Goal: Task Accomplishment & Management: Manage account settings

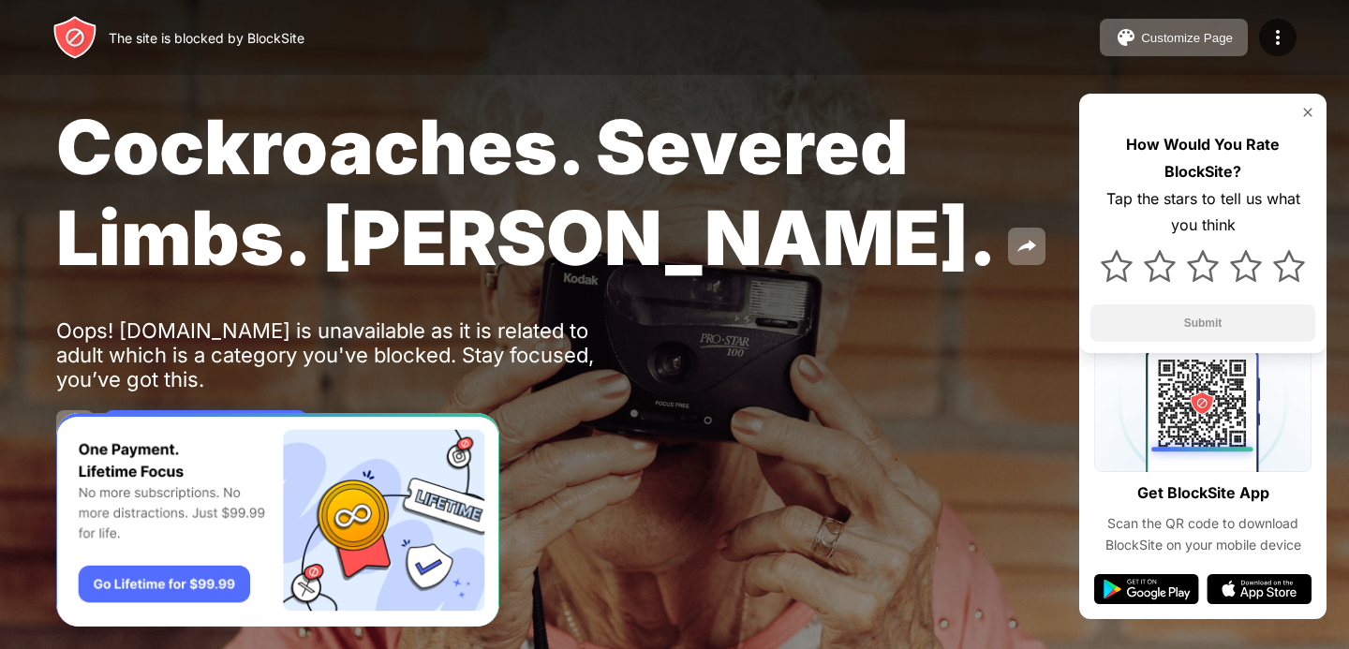
click at [1302, 110] on img at bounding box center [1307, 112] width 15 height 15
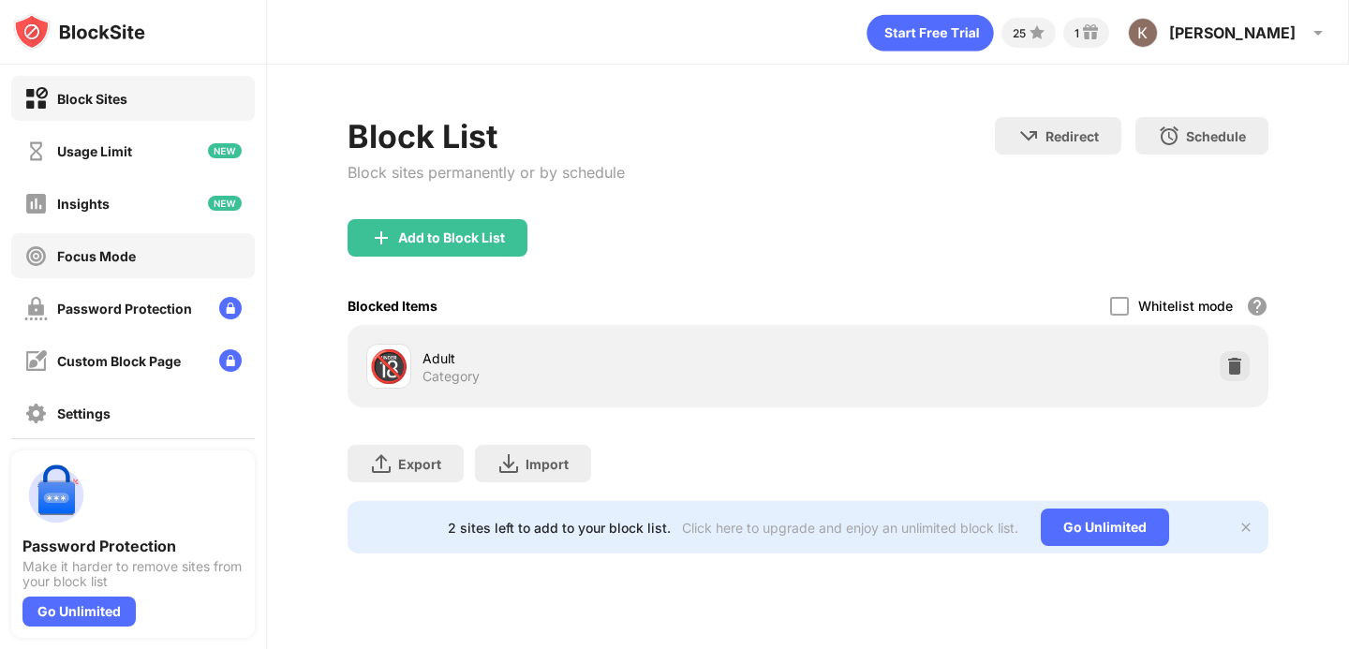
click at [139, 254] on div "Focus Mode" at bounding box center [133, 255] width 244 height 45
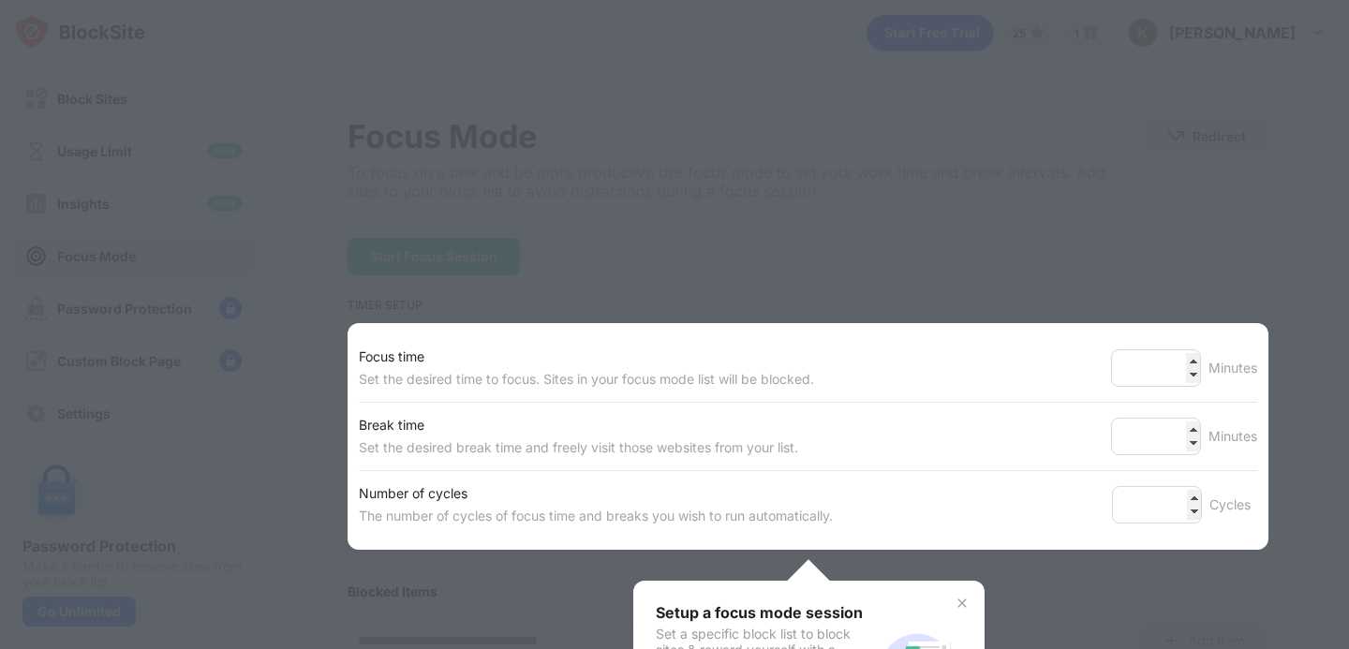
click at [1097, 243] on div at bounding box center [674, 324] width 1349 height 649
click at [1096, 244] on div at bounding box center [674, 324] width 1349 height 649
click at [954, 600] on img at bounding box center [961, 603] width 15 height 15
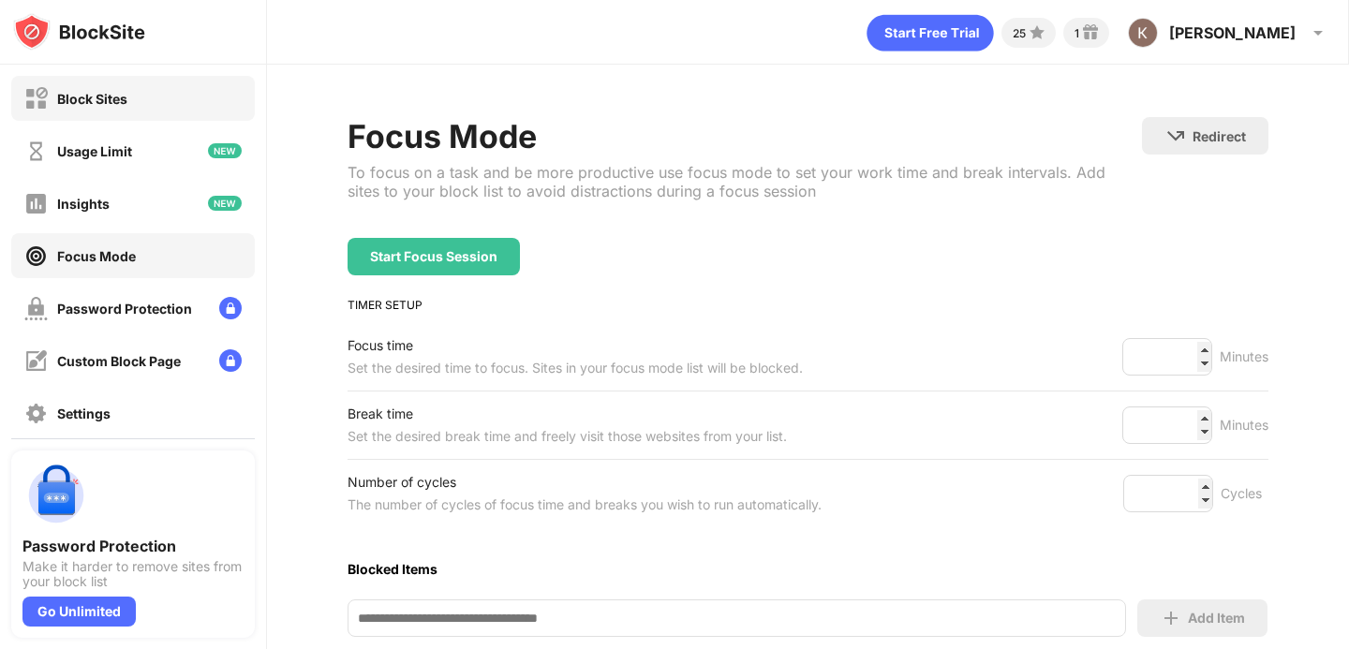
click at [131, 103] on div "Block Sites" at bounding box center [133, 98] width 244 height 45
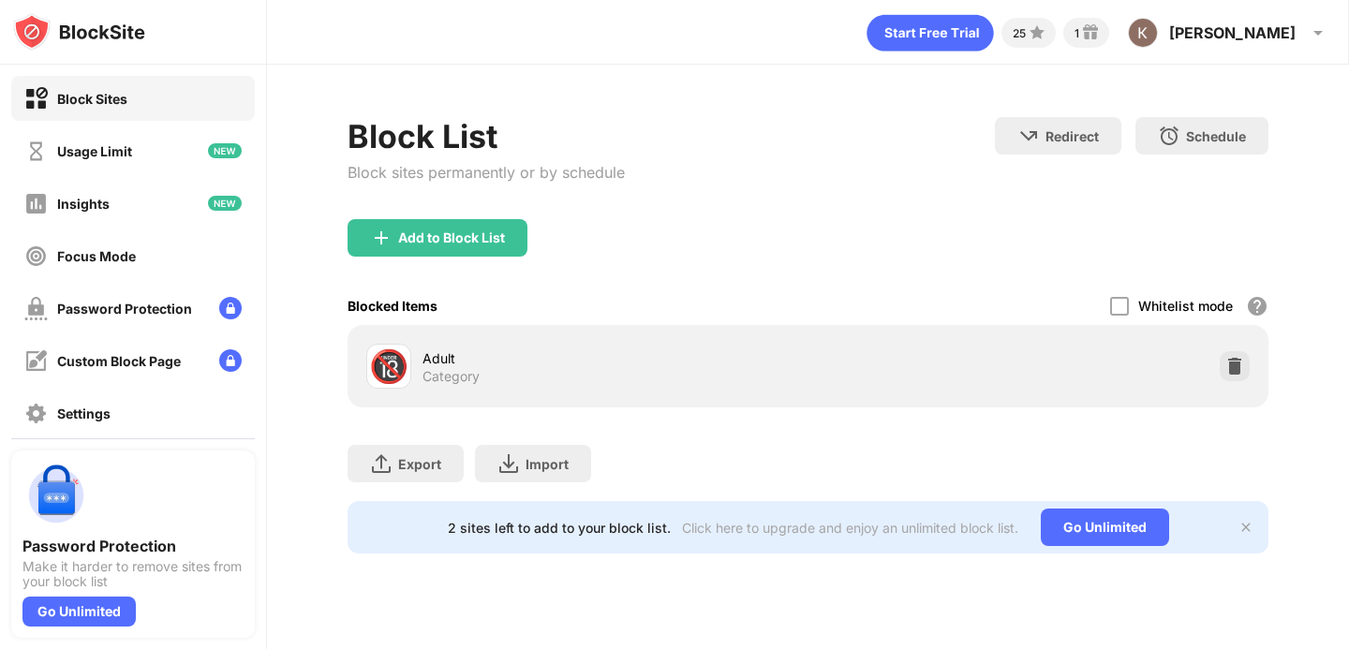
click at [1250, 527] on img at bounding box center [1245, 527] width 15 height 15
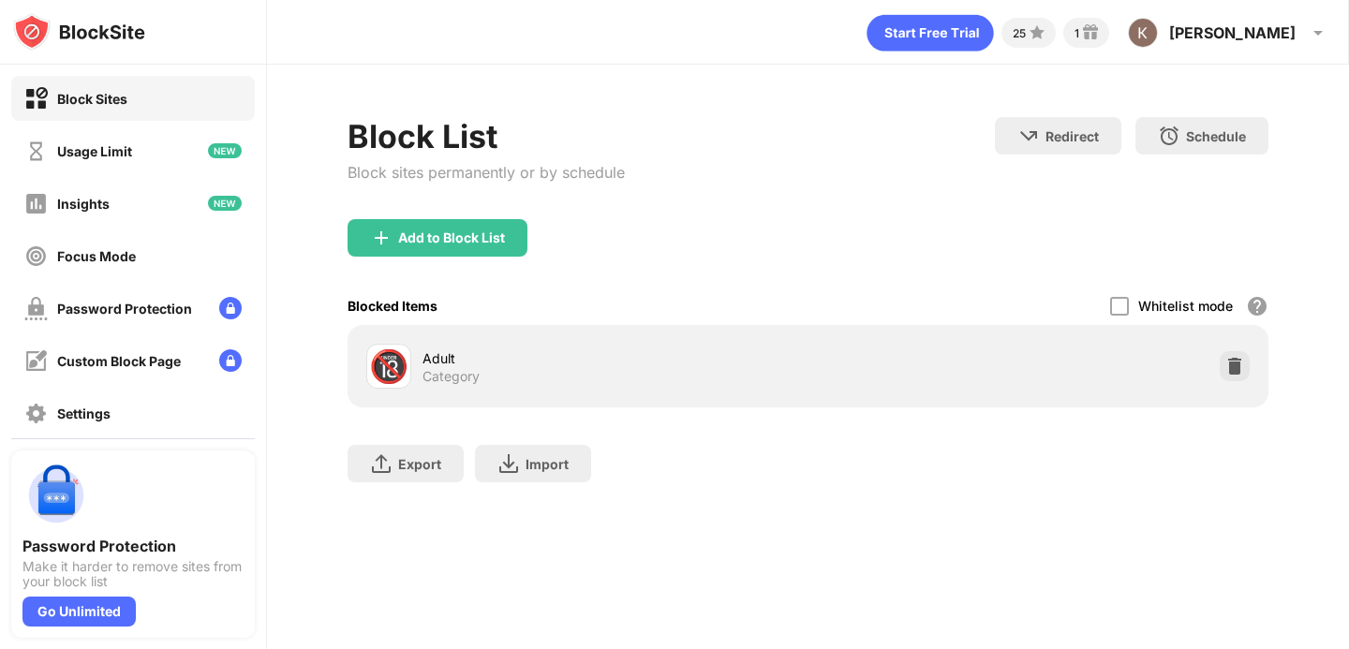
click at [1135, 303] on div "Whitelist mode Block all websites except for those in your whitelist. Whitelist…" at bounding box center [1189, 306] width 158 height 38
click at [1118, 300] on div at bounding box center [1119, 306] width 19 height 19
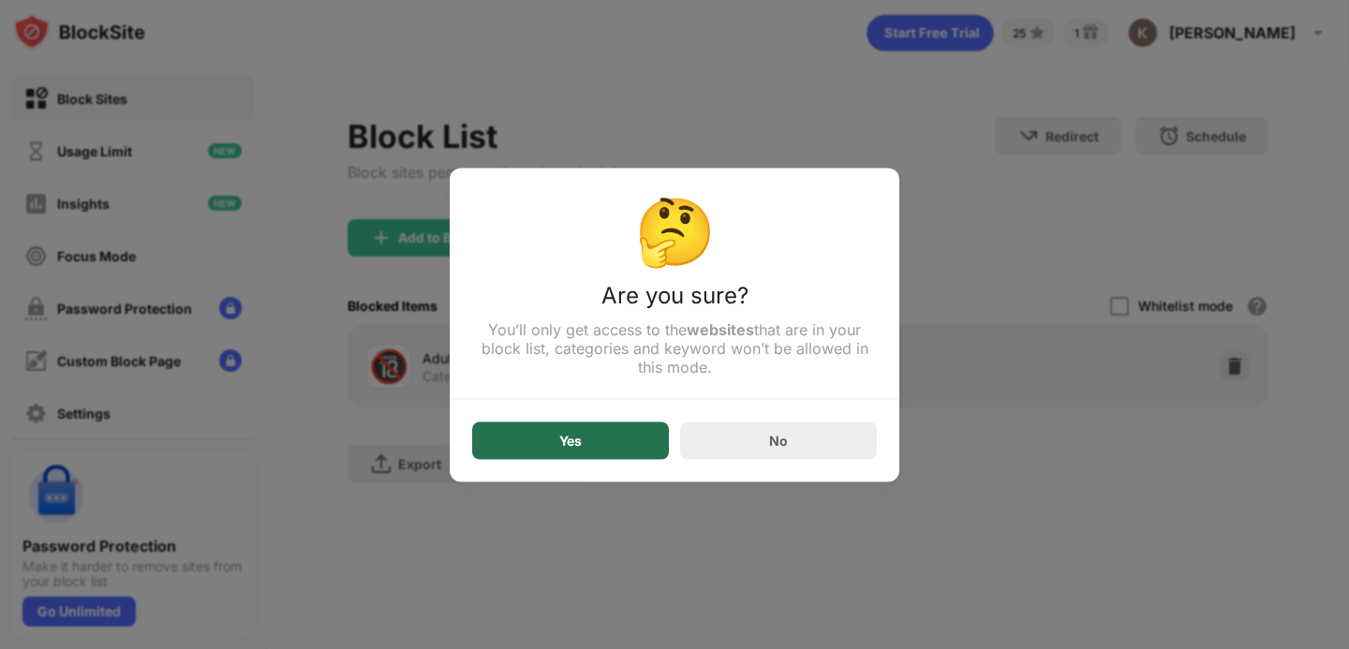
click at [625, 442] on div "Yes" at bounding box center [570, 439] width 197 height 37
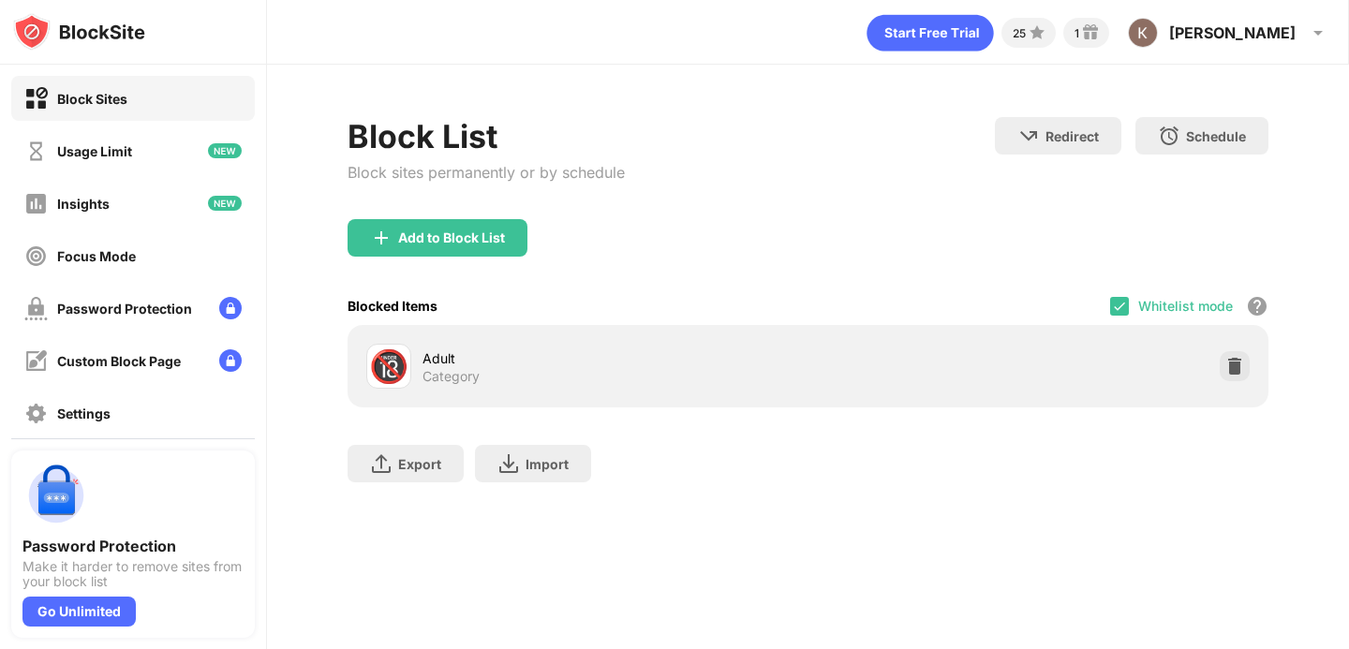
click at [1172, 303] on div "Whitelist mode" at bounding box center [1185, 306] width 95 height 16
click at [1121, 303] on img at bounding box center [1119, 306] width 15 height 15
click at [1119, 307] on div at bounding box center [1119, 306] width 19 height 19
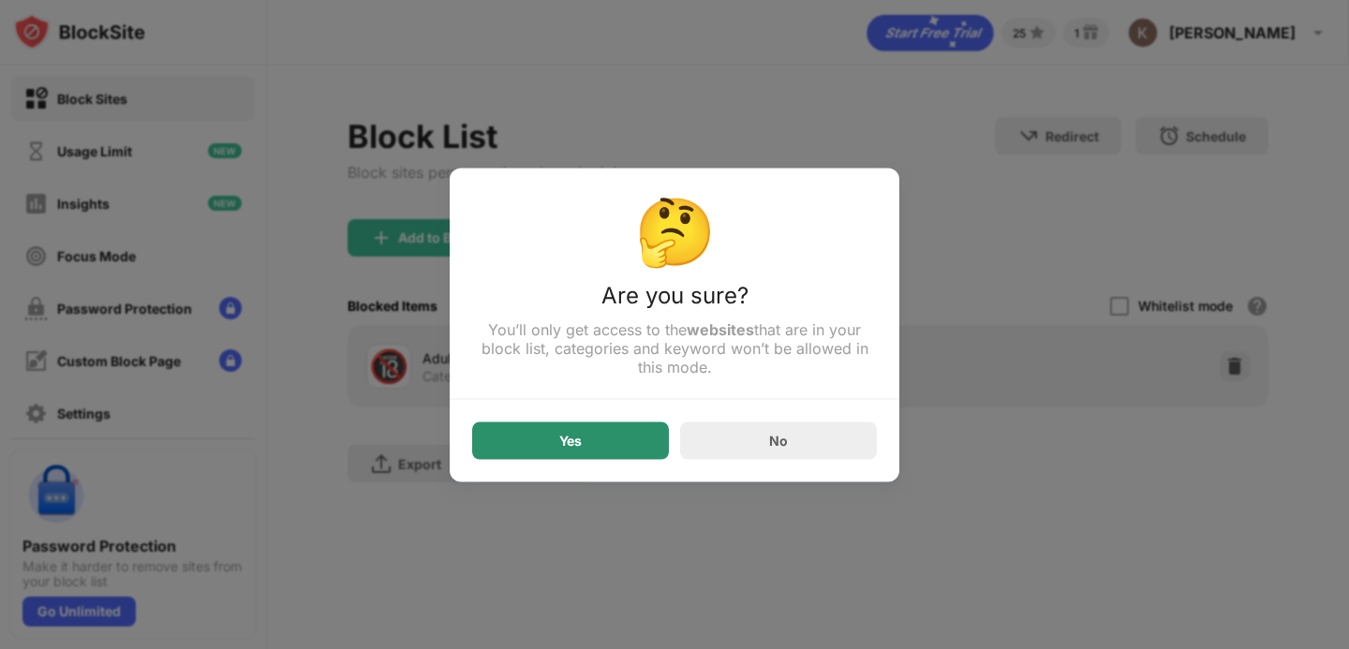
click at [642, 436] on div "Yes" at bounding box center [570, 439] width 197 height 37
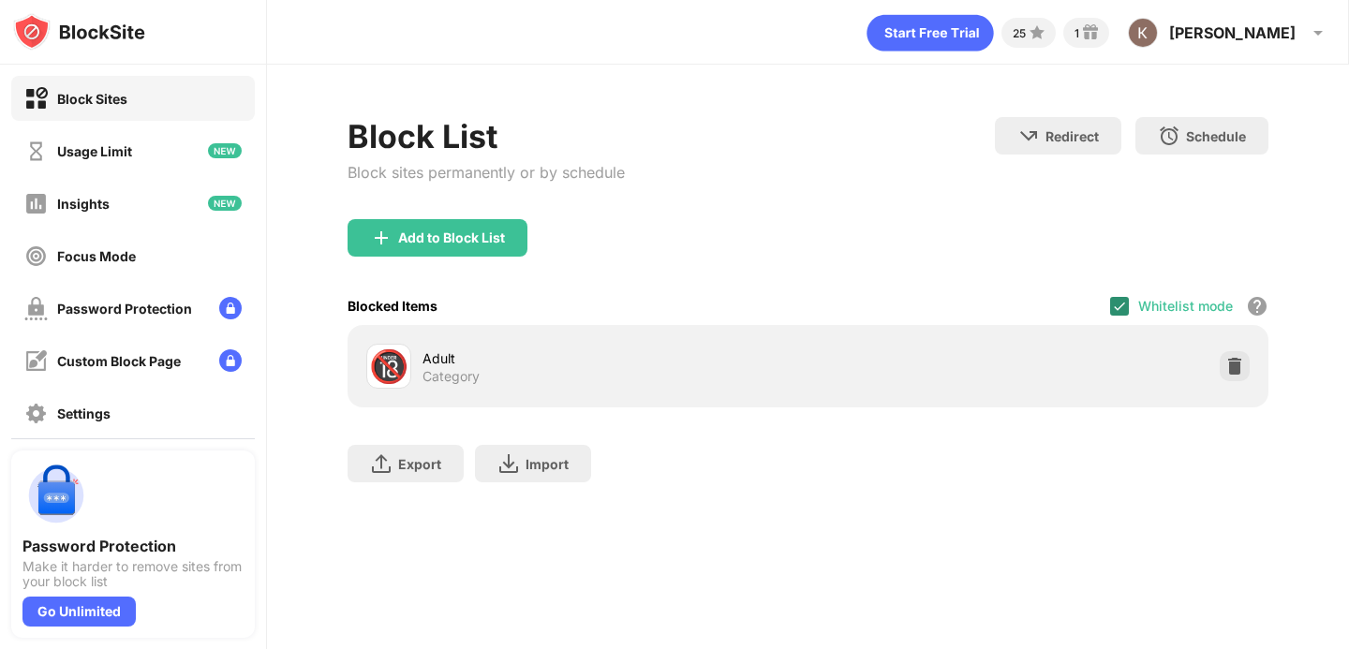
click at [1129, 302] on div at bounding box center [1119, 306] width 19 height 19
click at [1120, 297] on div at bounding box center [1119, 306] width 19 height 19
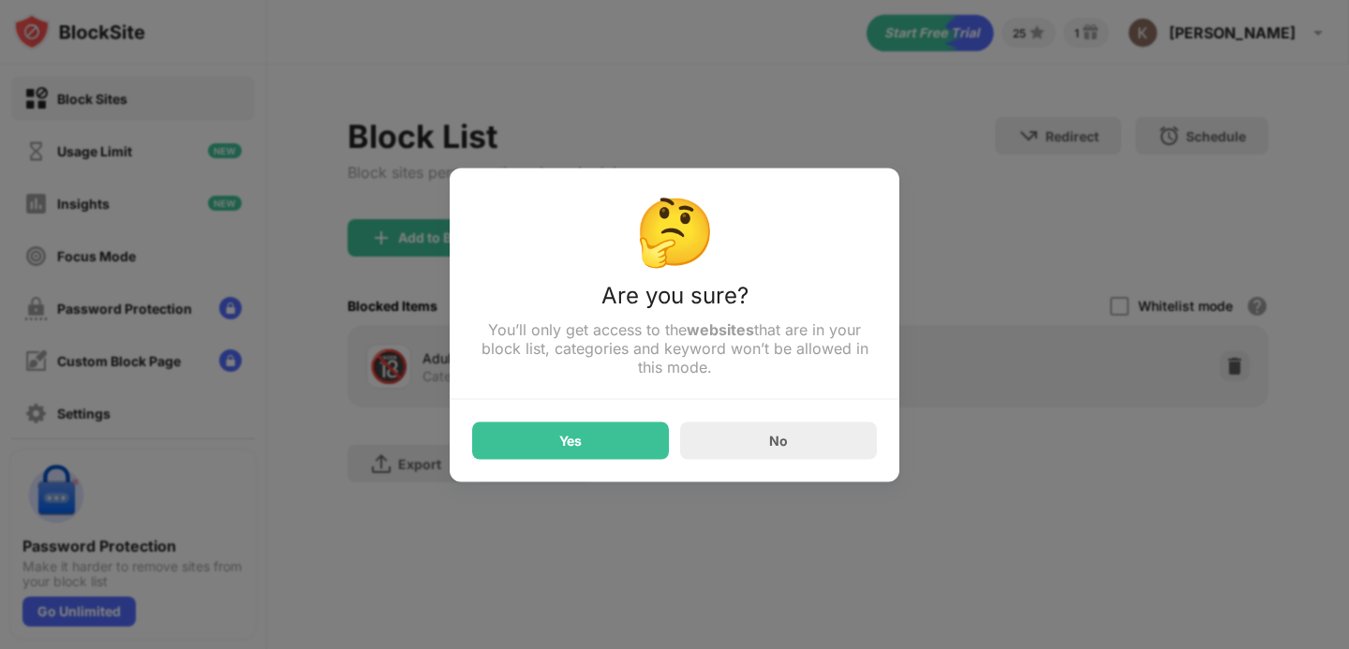
click at [773, 444] on div "No" at bounding box center [778, 441] width 19 height 16
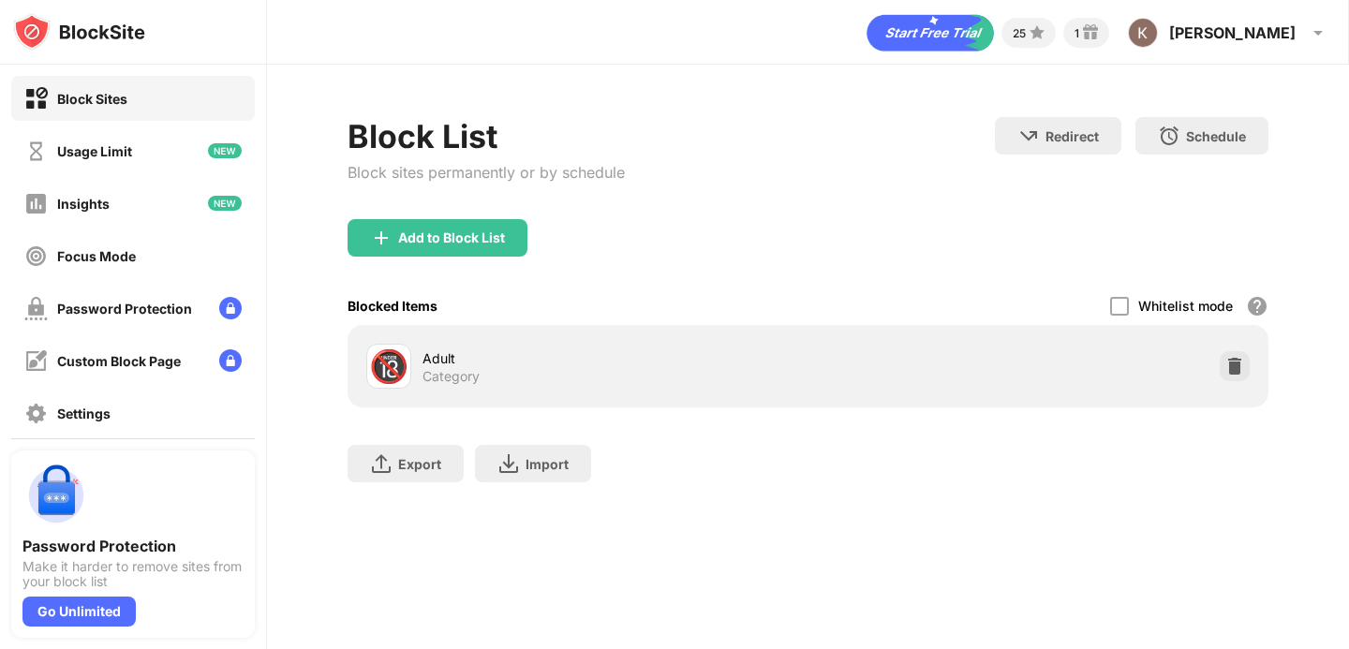
drag, startPoint x: 1131, startPoint y: 303, endPoint x: 1094, endPoint y: 247, distance: 66.8
click at [1131, 303] on div "Whitelist mode Block all websites except for those in your whitelist. Whitelist…" at bounding box center [1189, 306] width 158 height 38
click at [1131, 320] on div "Whitelist mode Block all websites except for those in your whitelist. Whitelist…" at bounding box center [1189, 306] width 158 height 38
click at [1126, 312] on div at bounding box center [1119, 306] width 19 height 19
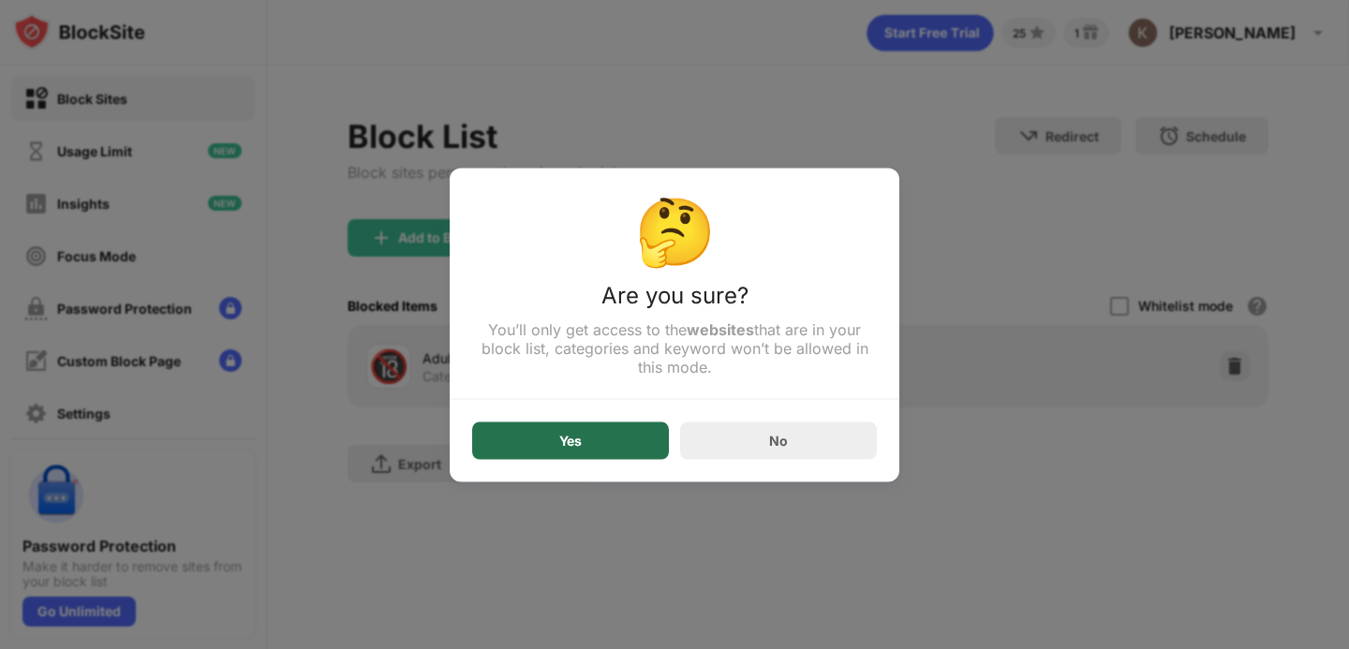
click at [585, 451] on div "Yes" at bounding box center [570, 439] width 197 height 37
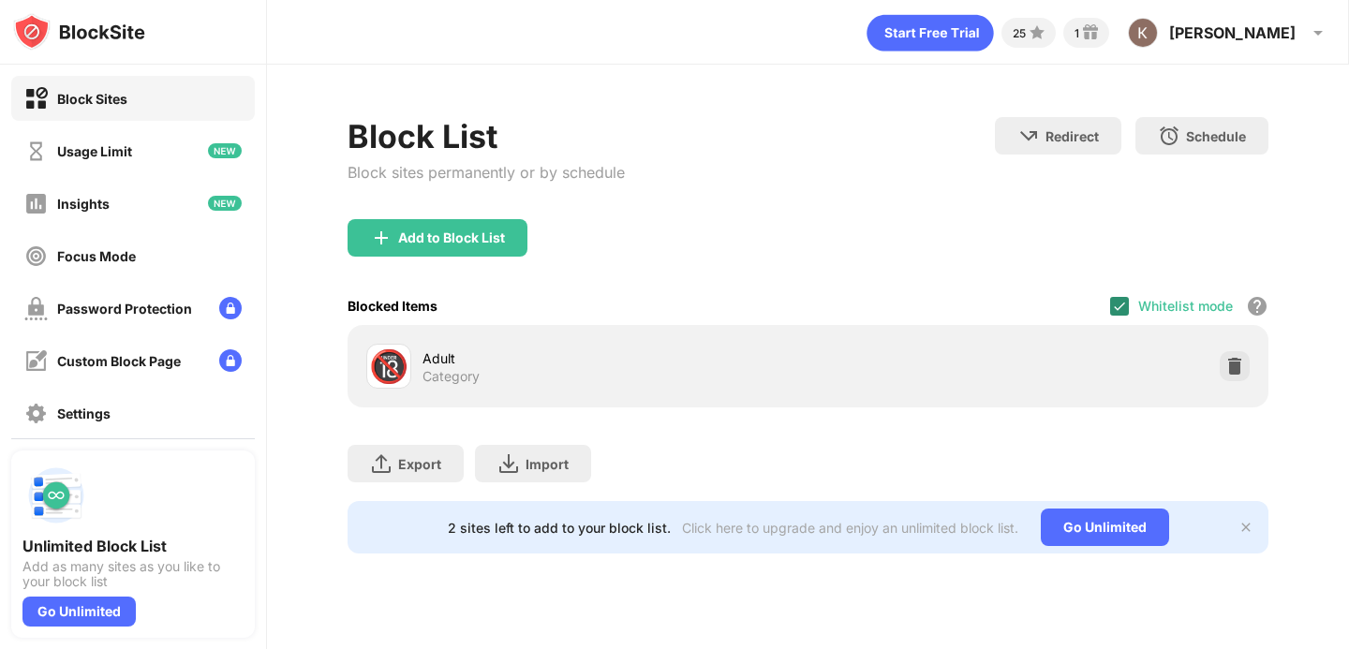
click at [1127, 303] on div at bounding box center [1119, 306] width 19 height 19
click at [1125, 307] on div at bounding box center [1119, 306] width 19 height 19
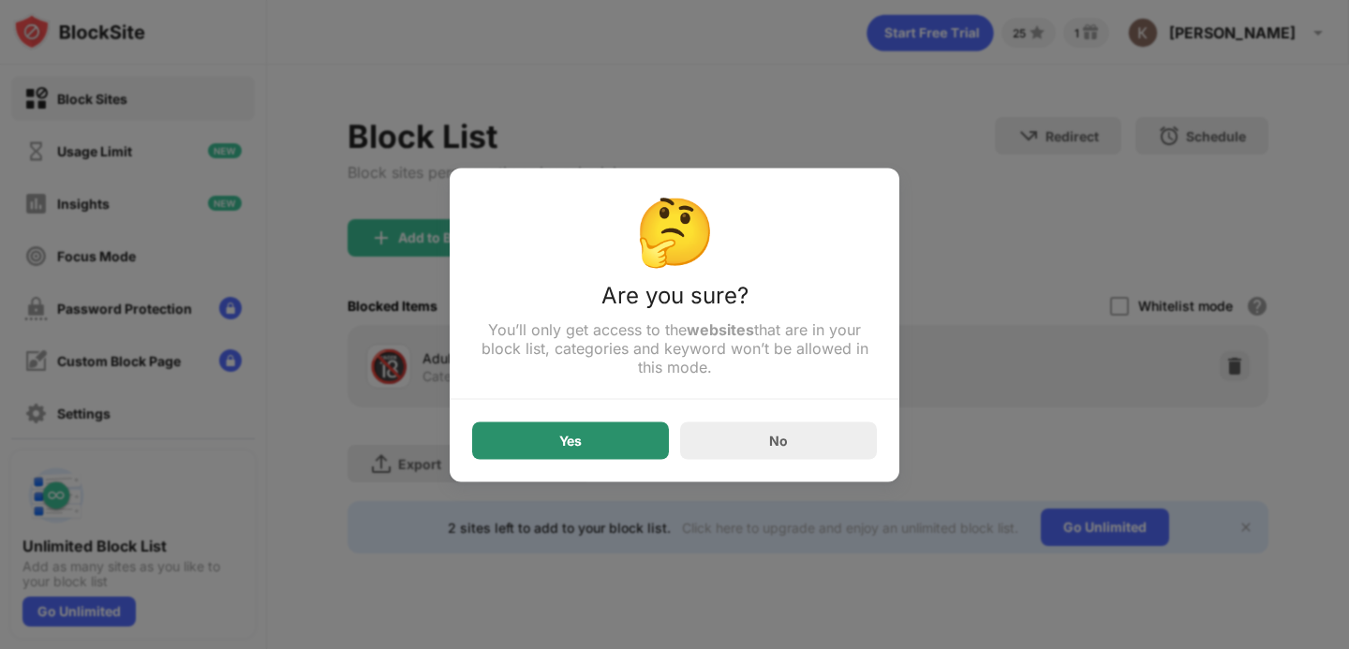
click at [591, 438] on div "Yes" at bounding box center [570, 439] width 197 height 37
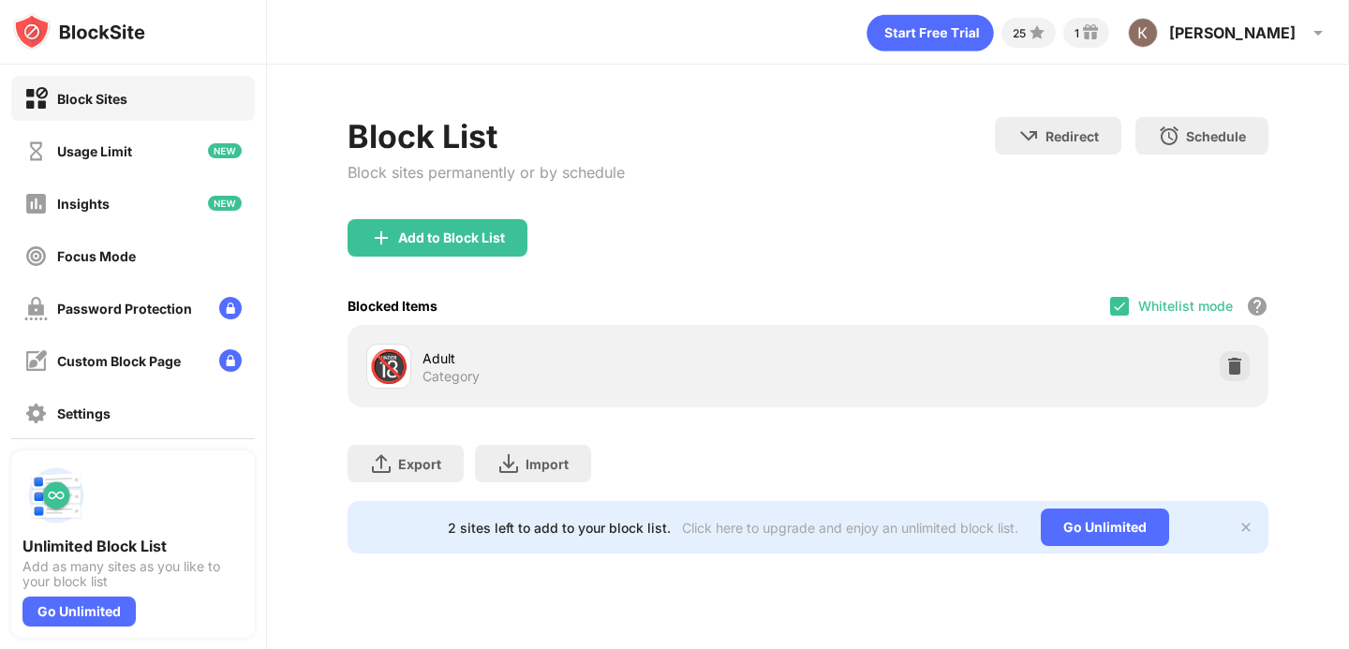
click at [1129, 302] on div "Whitelist mode Block all websites except for those in your whitelist. Whitelist…" at bounding box center [1189, 306] width 158 height 38
click at [1117, 303] on img at bounding box center [1119, 306] width 15 height 15
click at [1144, 306] on div "Whitelist mode" at bounding box center [1185, 306] width 95 height 16
click at [1123, 307] on div at bounding box center [1119, 306] width 19 height 19
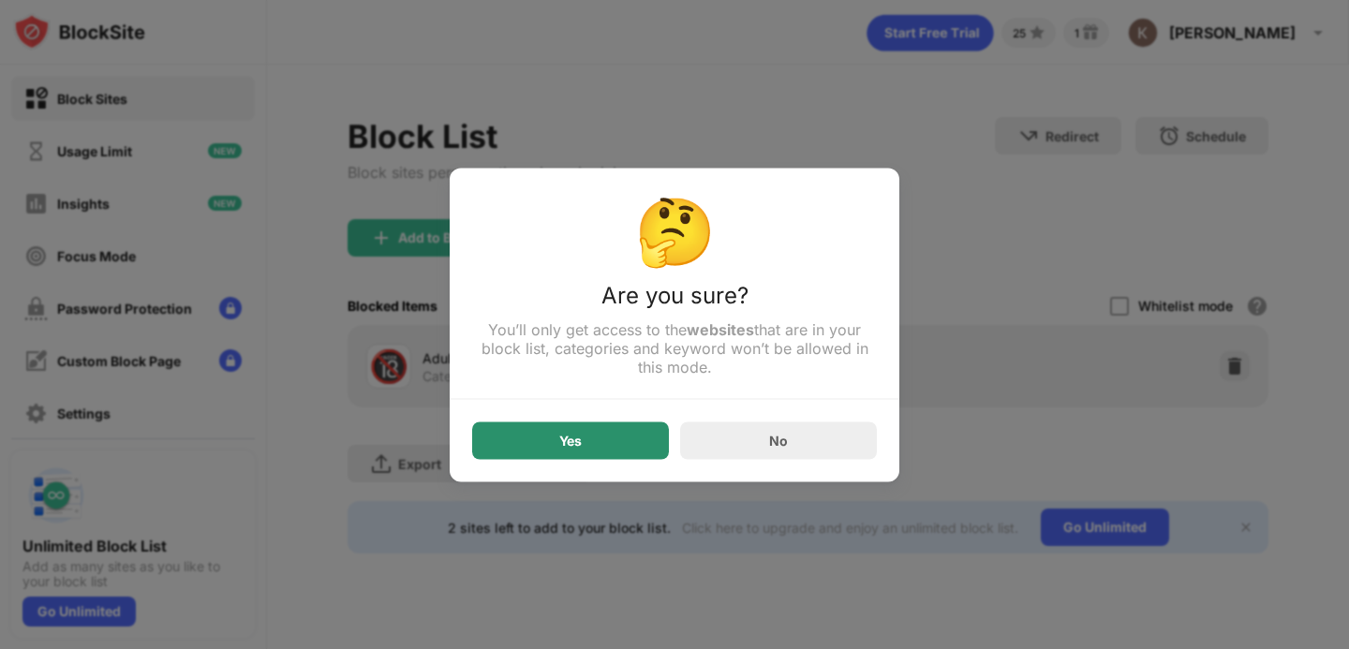
drag, startPoint x: 596, startPoint y: 446, endPoint x: 589, endPoint y: 420, distance: 27.0
click at [595, 446] on div "Yes" at bounding box center [570, 439] width 197 height 37
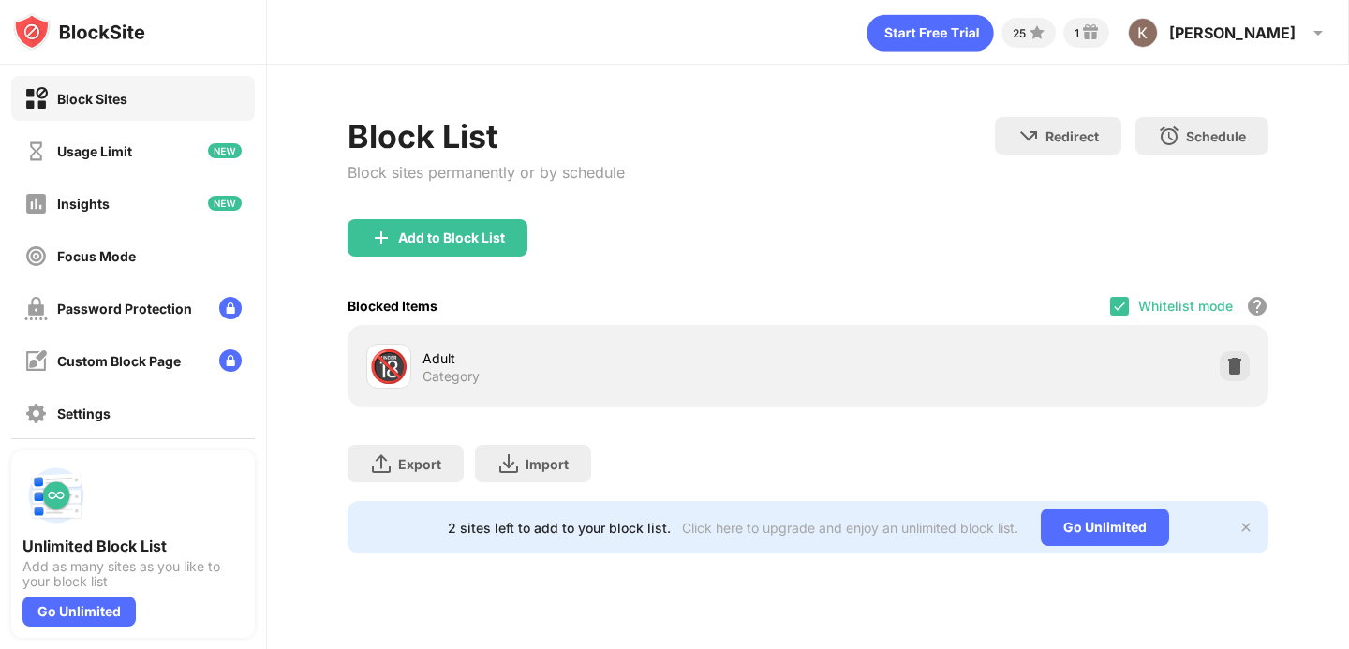
click at [1133, 291] on div "Whitelist mode Block all websites except for those in your whitelist. Whitelist…" at bounding box center [1189, 306] width 158 height 38
click at [1119, 306] on img at bounding box center [1119, 306] width 15 height 15
click at [1227, 367] on img at bounding box center [1234, 366] width 19 height 19
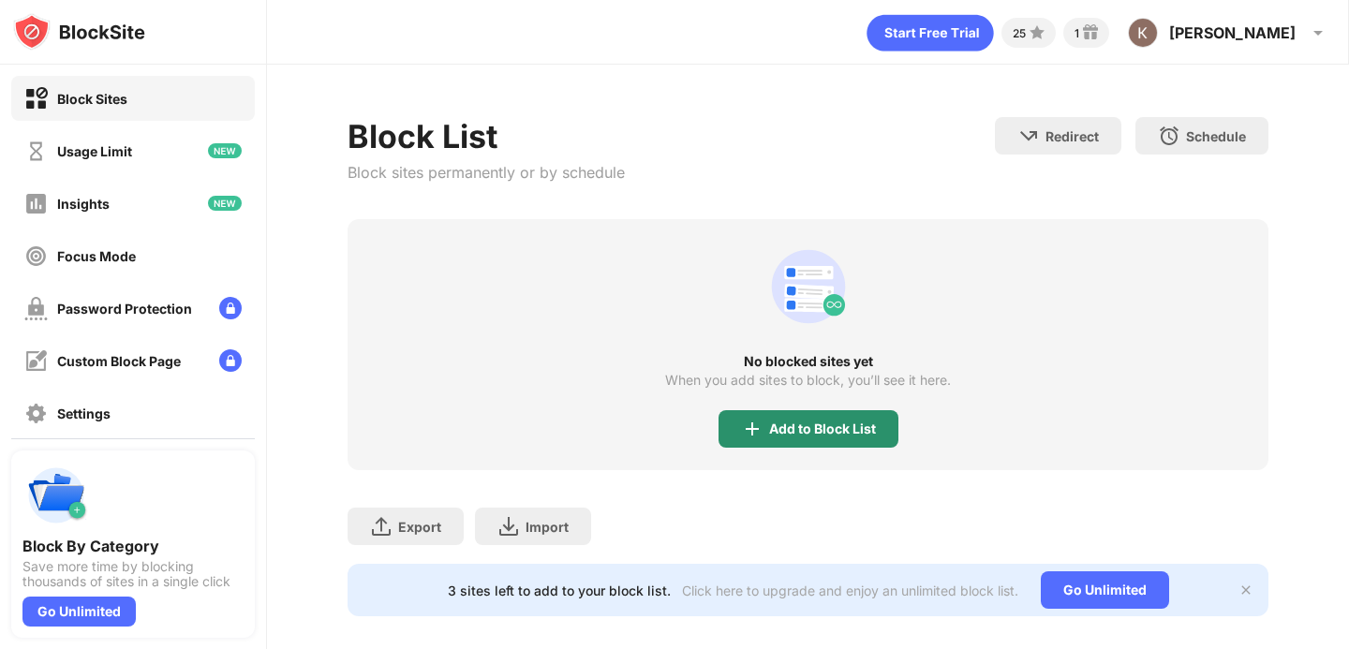
click at [853, 436] on div "Add to Block List" at bounding box center [822, 428] width 107 height 15
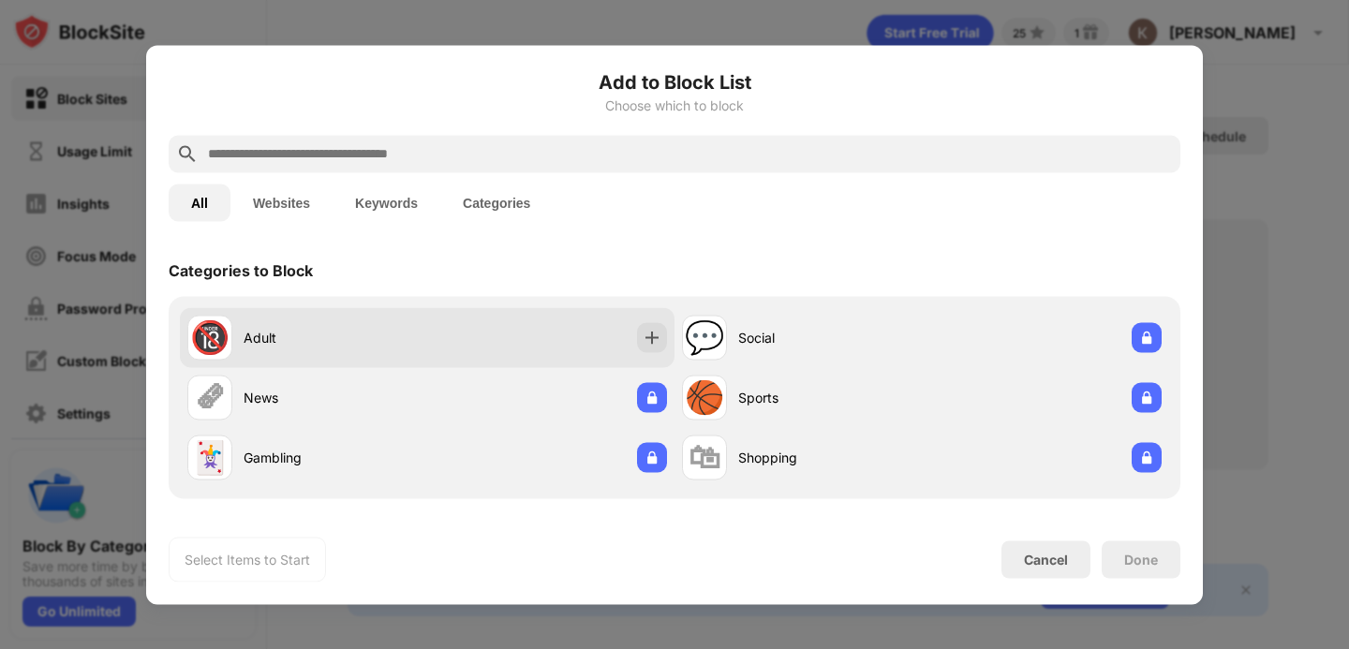
click at [369, 333] on div "Adult" at bounding box center [336, 338] width 184 height 20
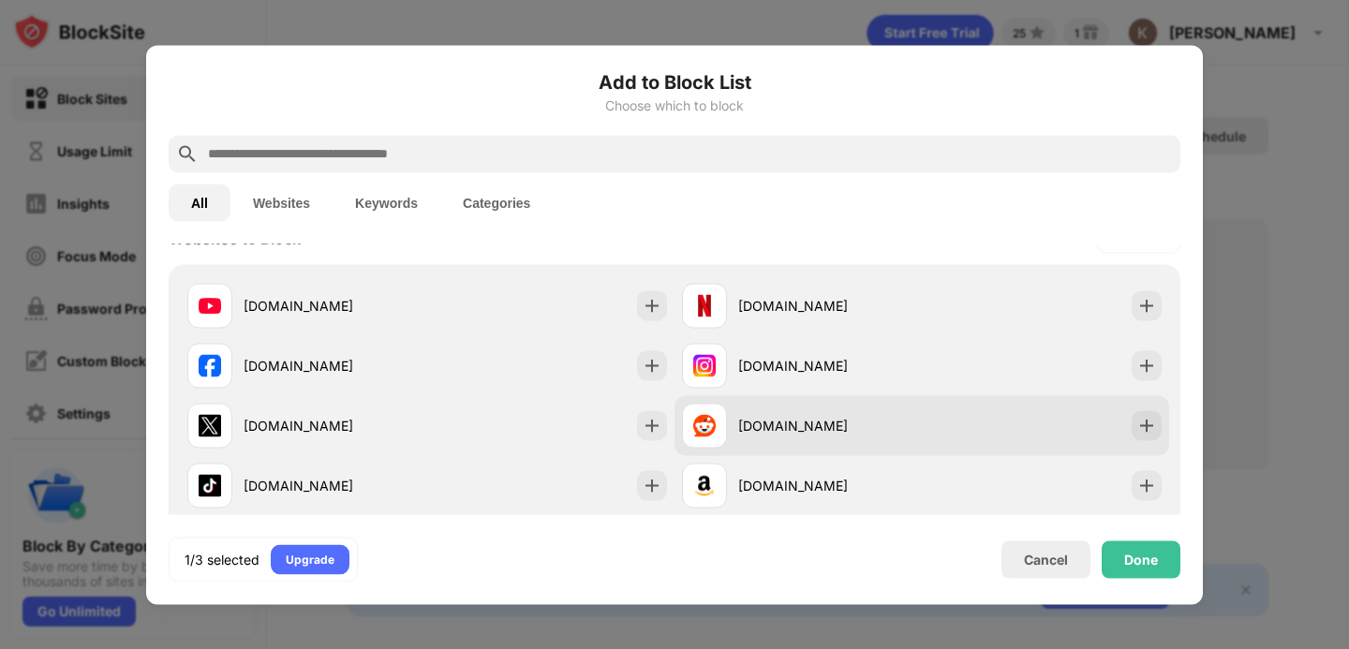
scroll to position [299, 0]
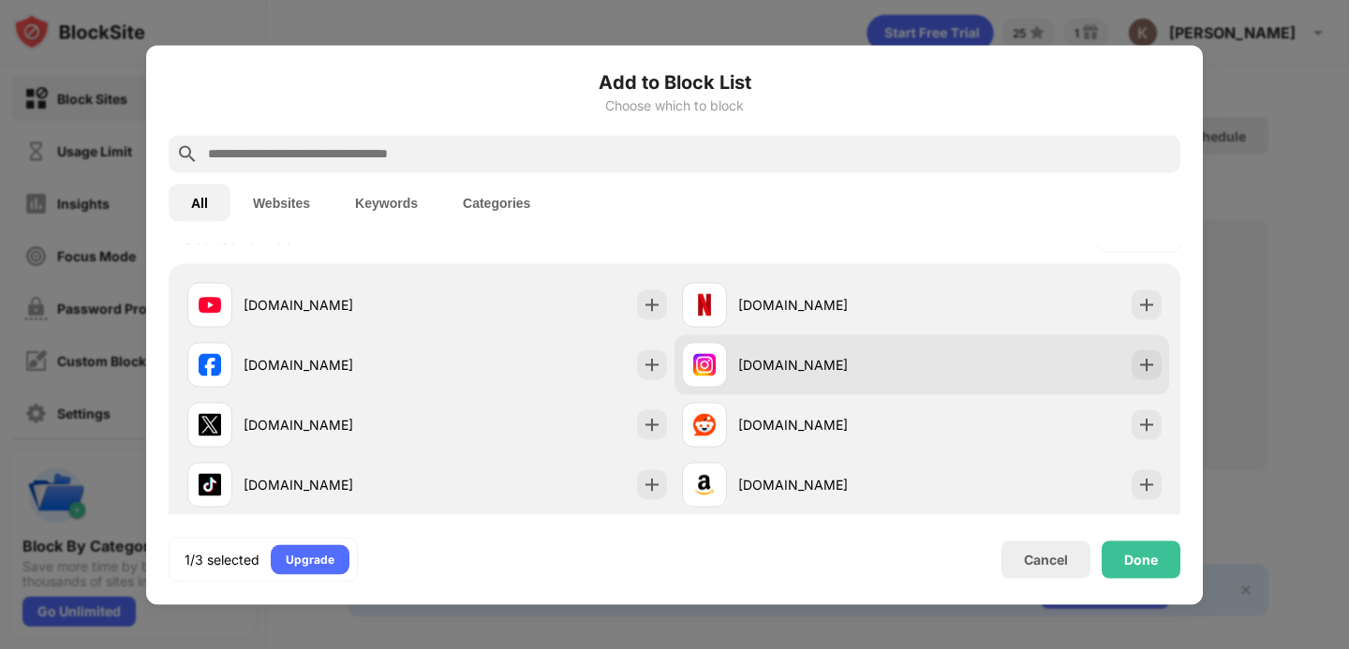
click at [909, 369] on div "[DOMAIN_NAME]" at bounding box center [830, 365] width 184 height 20
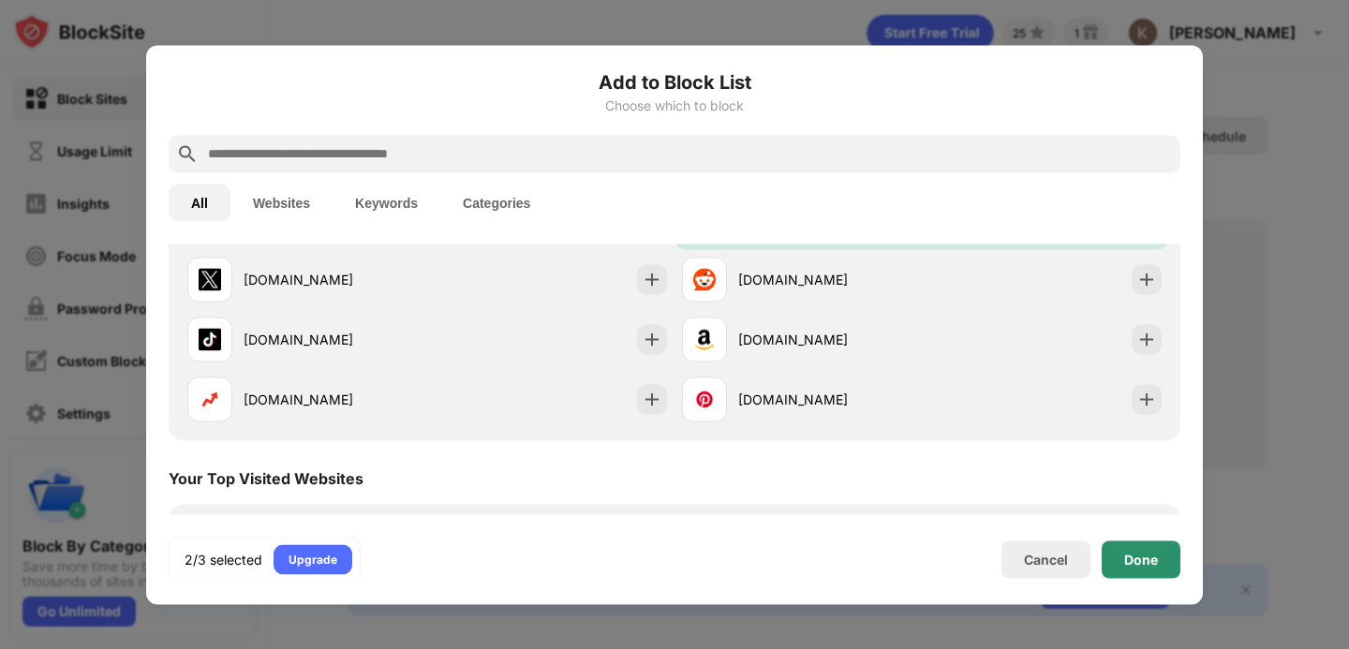
click at [1143, 565] on div "Done" at bounding box center [1141, 559] width 34 height 15
